Goal: Task Accomplishment & Management: Manage account settings

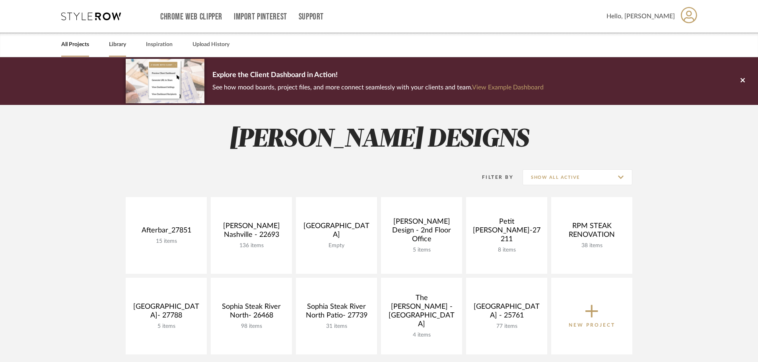
click at [115, 44] on link "Library" at bounding box center [117, 44] width 17 height 11
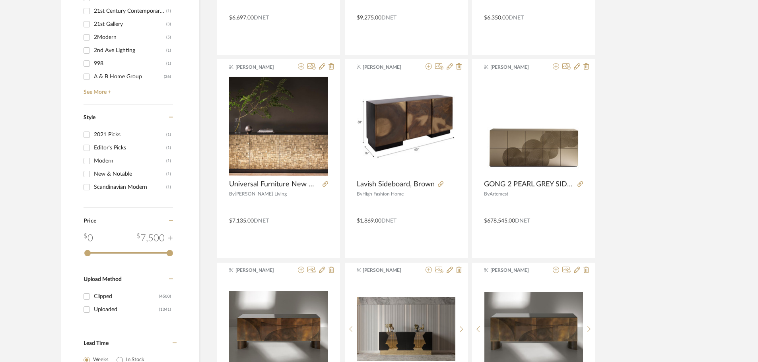
scroll to position [915, 0]
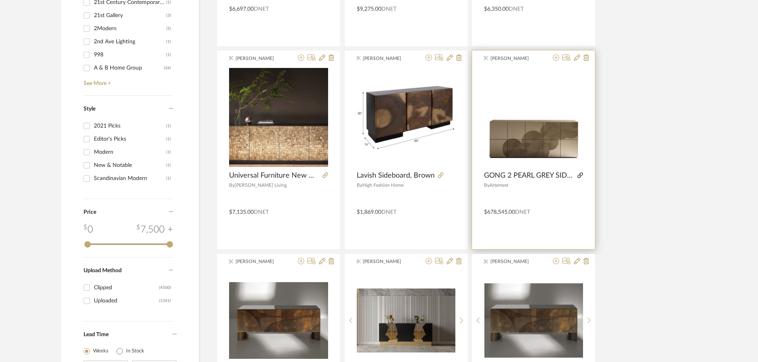
click at [582, 174] on icon at bounding box center [581, 176] width 6 height 6
click at [577, 58] on icon at bounding box center [577, 57] width 6 height 6
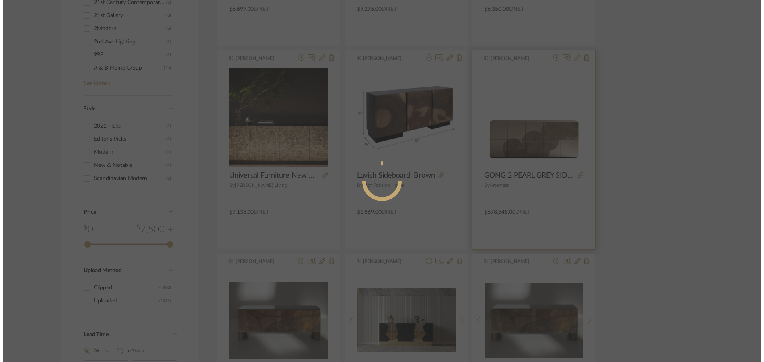
scroll to position [0, 0]
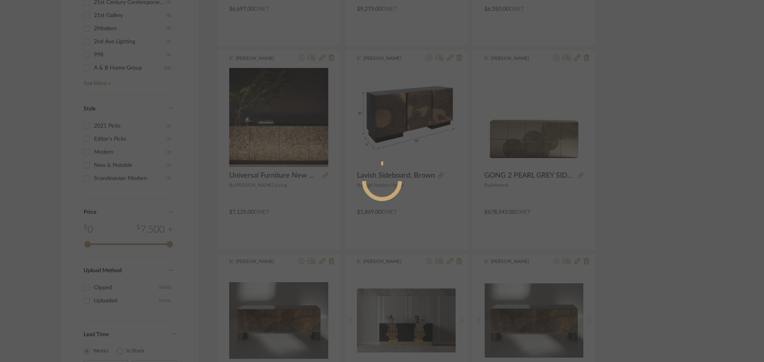
radio input "true"
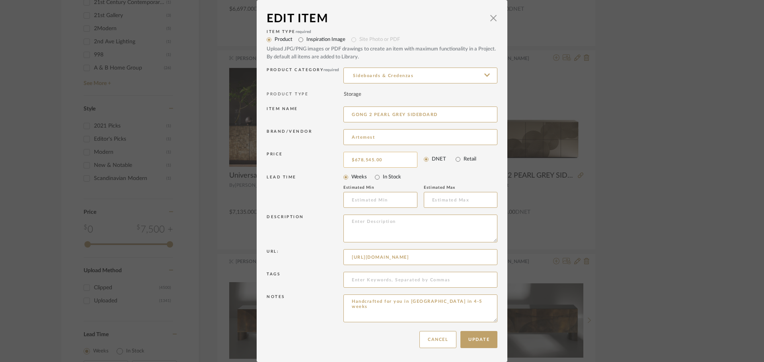
type input "678545.00"
type input "$6,785.00"
click at [480, 338] on button "Update" at bounding box center [478, 339] width 37 height 17
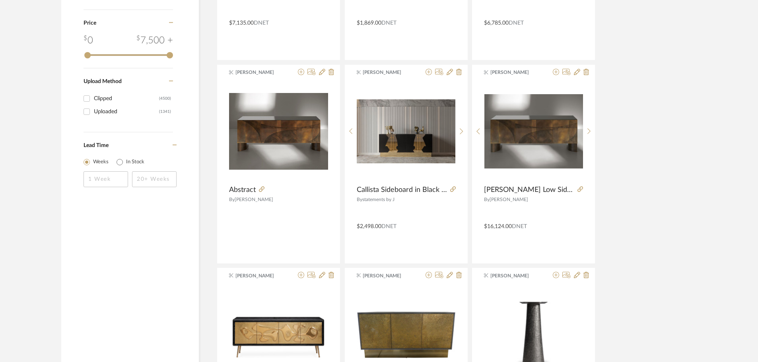
scroll to position [1114, 0]
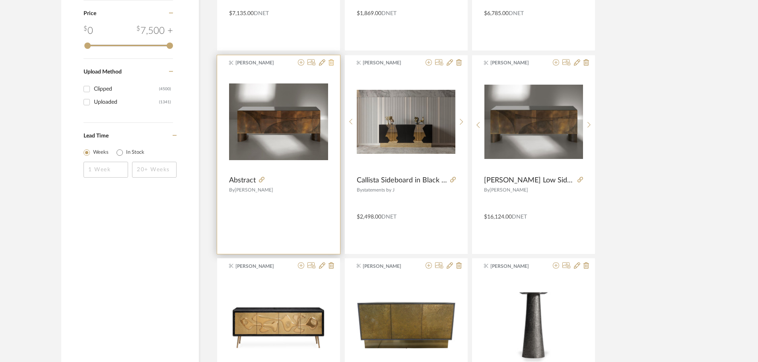
click at [331, 63] on icon at bounding box center [332, 62] width 6 height 6
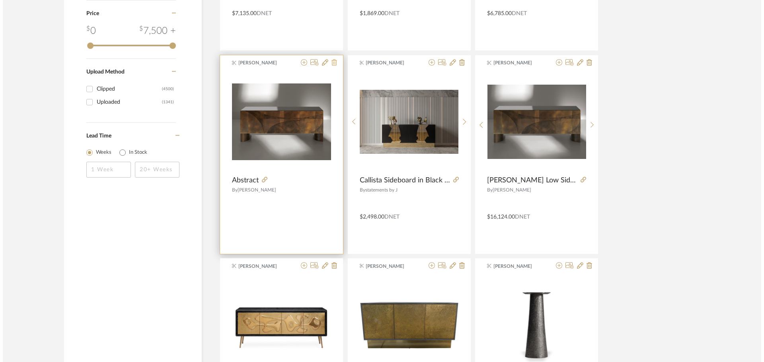
scroll to position [0, 0]
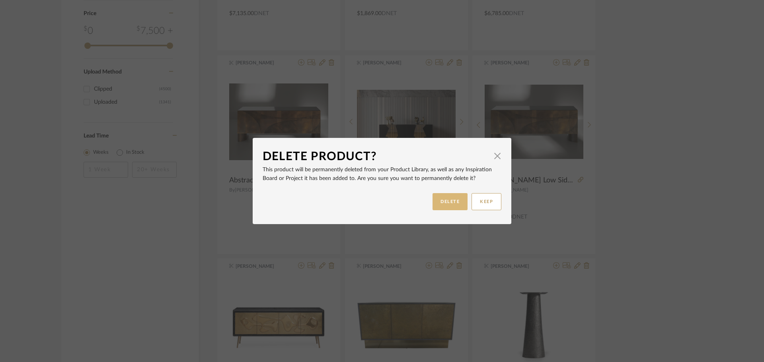
click at [442, 202] on button "DELETE" at bounding box center [449, 201] width 35 height 17
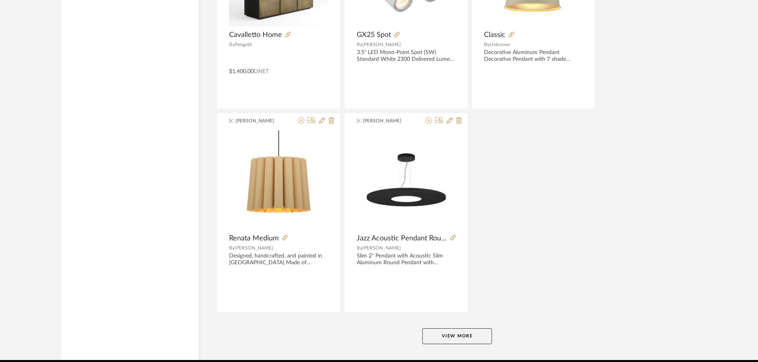
scroll to position [1904, 0]
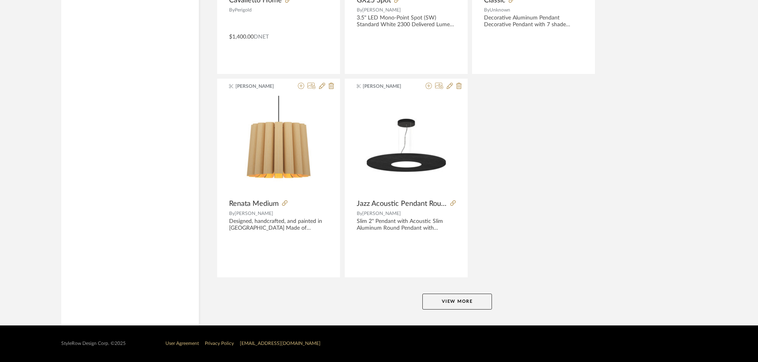
click at [482, 298] on button "View More" at bounding box center [457, 302] width 70 height 16
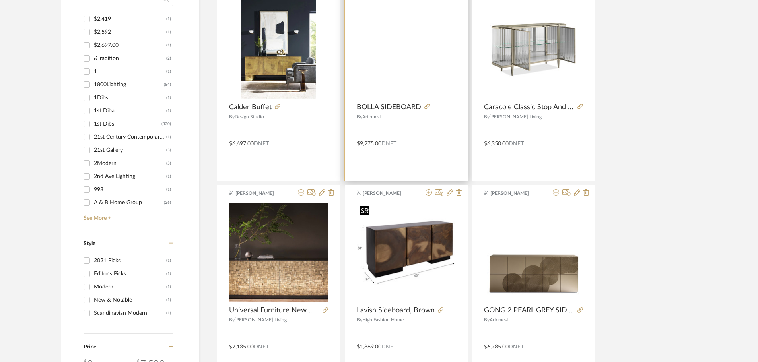
scroll to position [676, 0]
